Goal: Find specific page/section: Find specific page/section

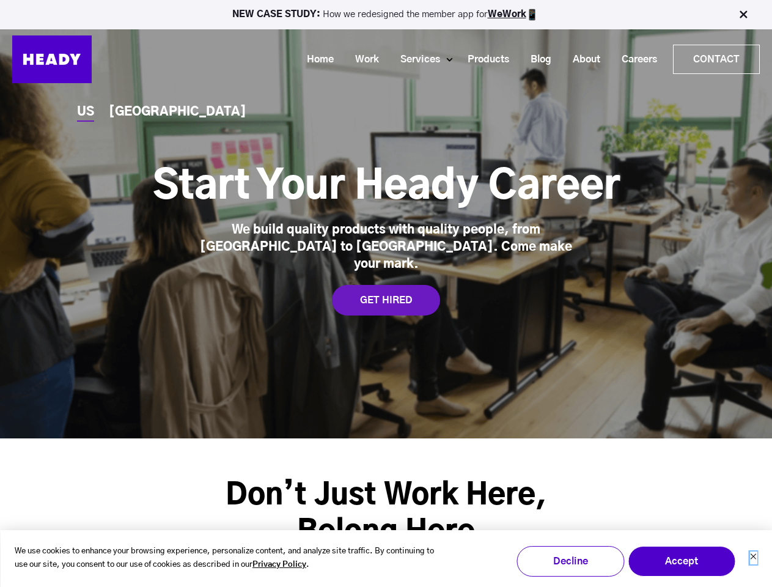
click at [753, 558] on icon "Dismiss cookie banner" at bounding box center [753, 556] width 7 height 7
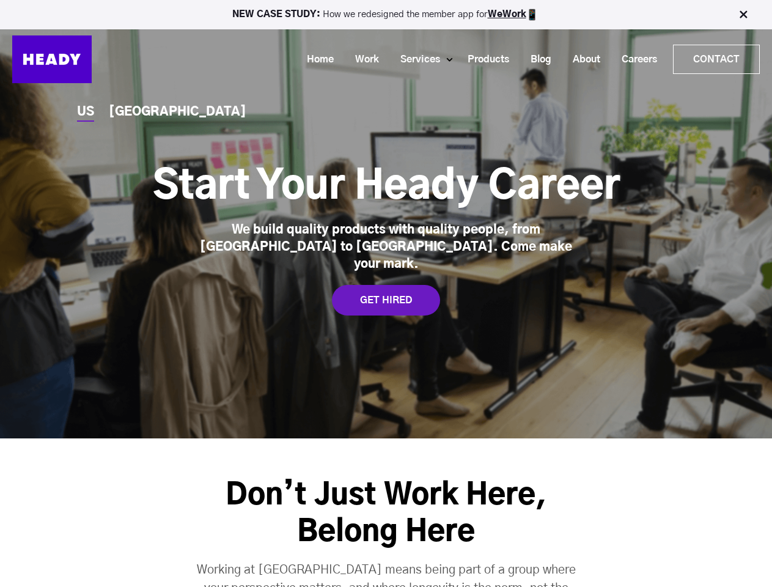
click at [682, 561] on div "Don’t Just Work Here, Belong Here Working at [GEOGRAPHIC_DATA] means being part…" at bounding box center [386, 559] width 772 height 242
click at [570, 561] on p "Working at [GEOGRAPHIC_DATA] means being part of a group where your perspective…" at bounding box center [386, 597] width 385 height 73
click at [744, 15] on img at bounding box center [743, 15] width 12 height 12
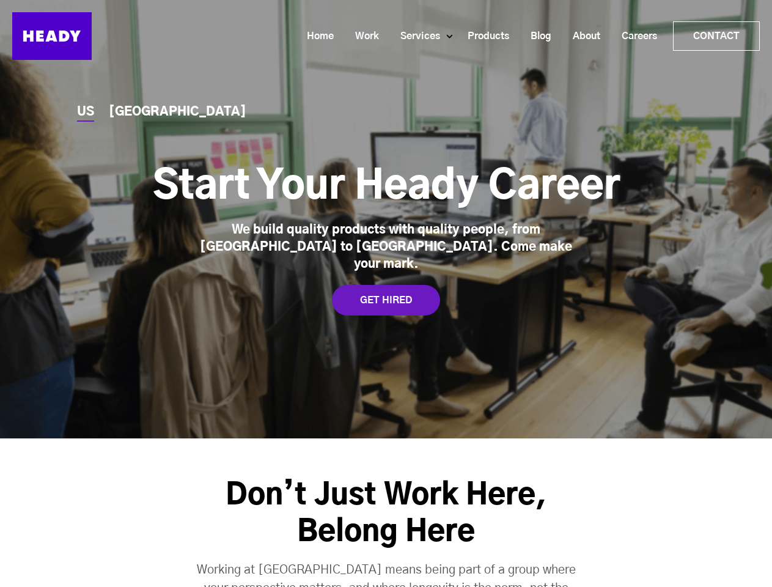
click at [413, 59] on div "Home Work Services Product Design Handling every pixel with care — and more cru…" at bounding box center [426, 36] width 668 height 48
